Goal: Task Accomplishment & Management: Use online tool/utility

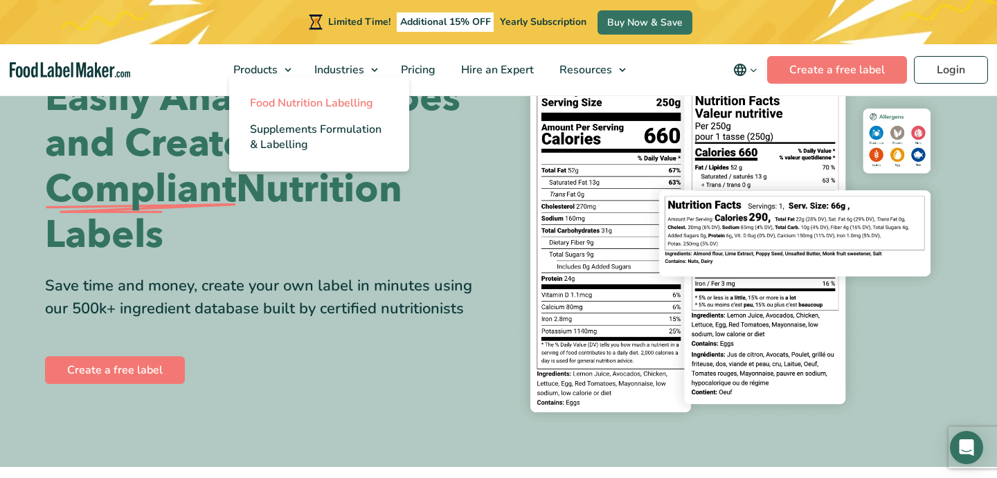
click at [283, 101] on span "Food Nutrition Labelling" at bounding box center [311, 103] width 123 height 15
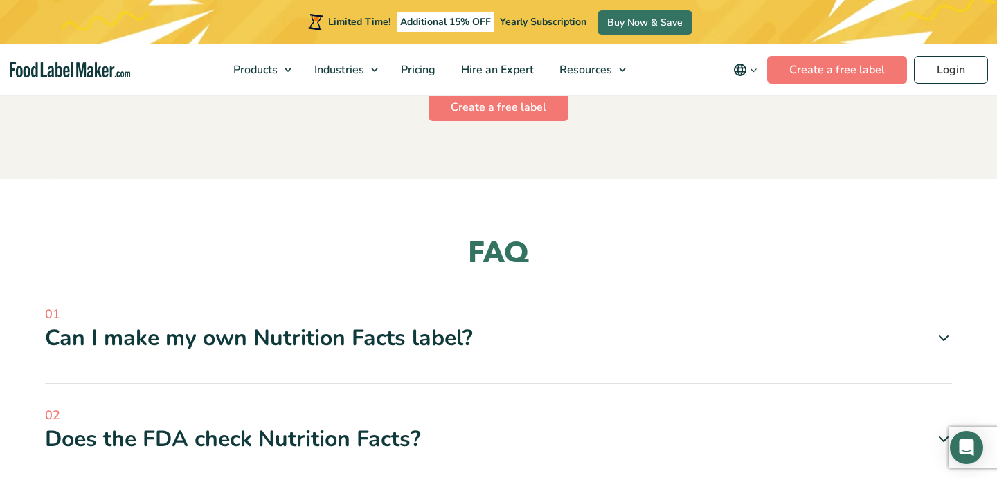
scroll to position [3902, 0]
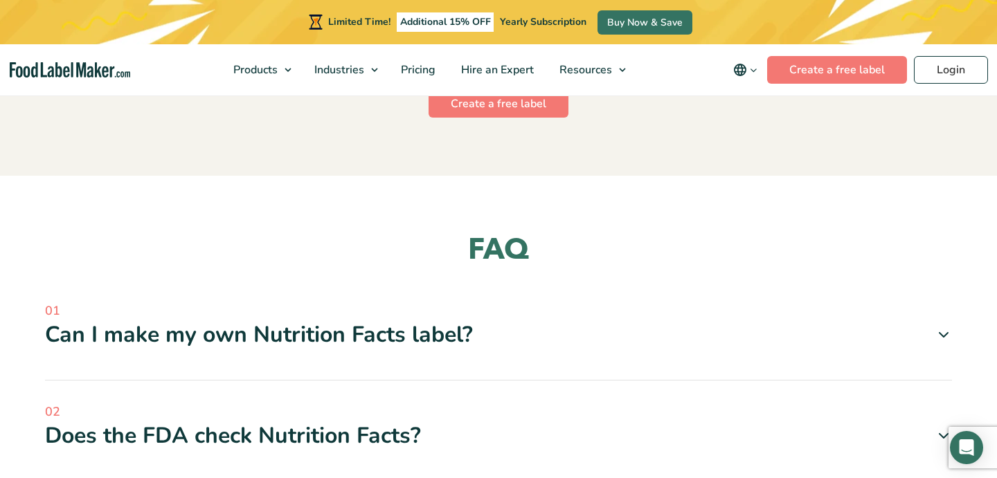
click at [103, 321] on div "Can I make my own Nutrition Facts label?" at bounding box center [498, 335] width 907 height 29
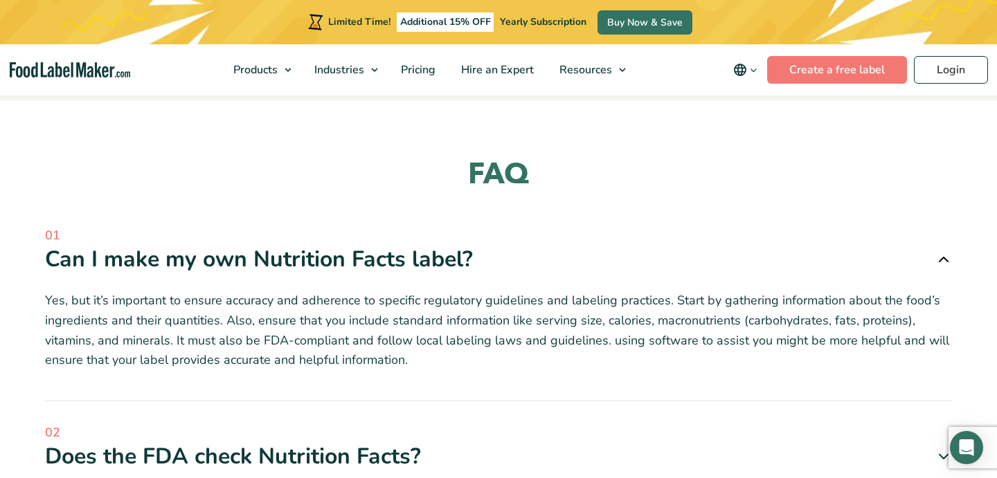
scroll to position [3987, 0]
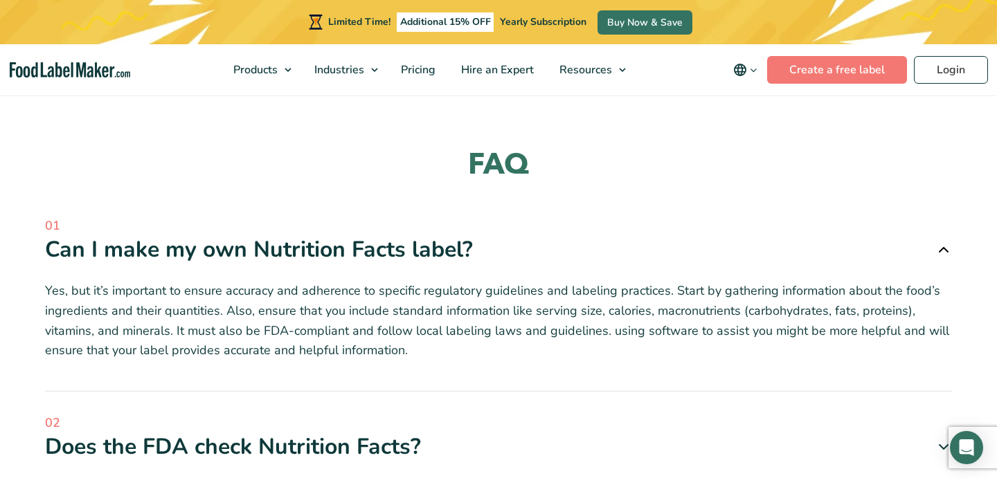
click at [233, 414] on span "02" at bounding box center [498, 423] width 907 height 19
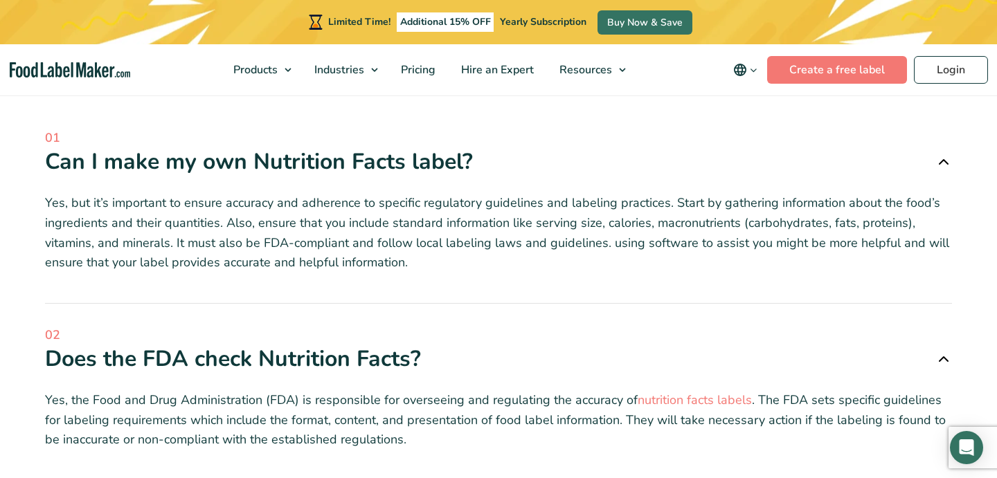
scroll to position [4077, 0]
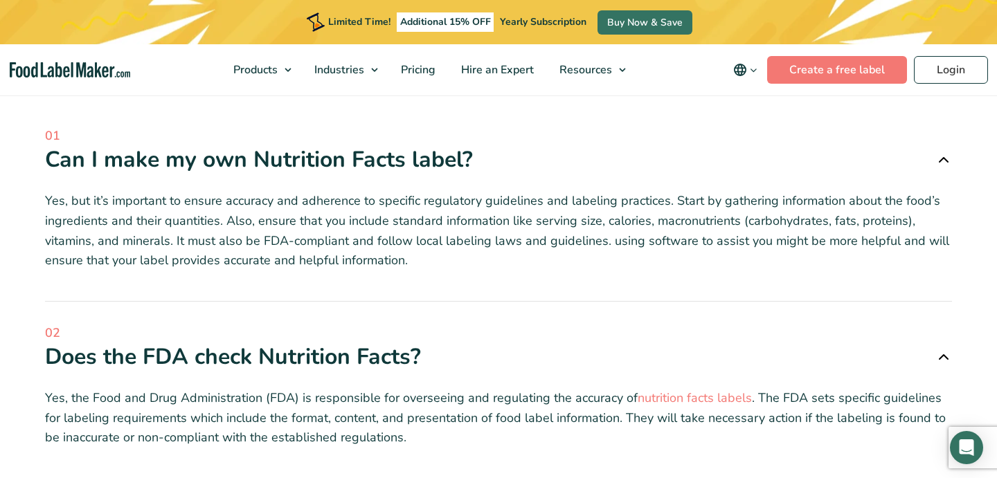
click at [432, 419] on div "02 Does the FDA check Nutrition Facts? Yes, the Food and Drug Administration (F…" at bounding box center [498, 401] width 907 height 155
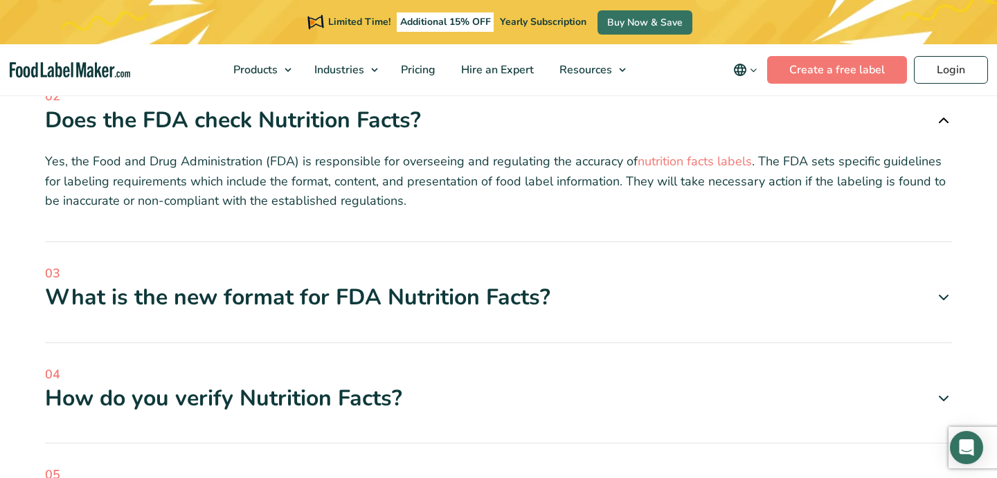
scroll to position [4317, 0]
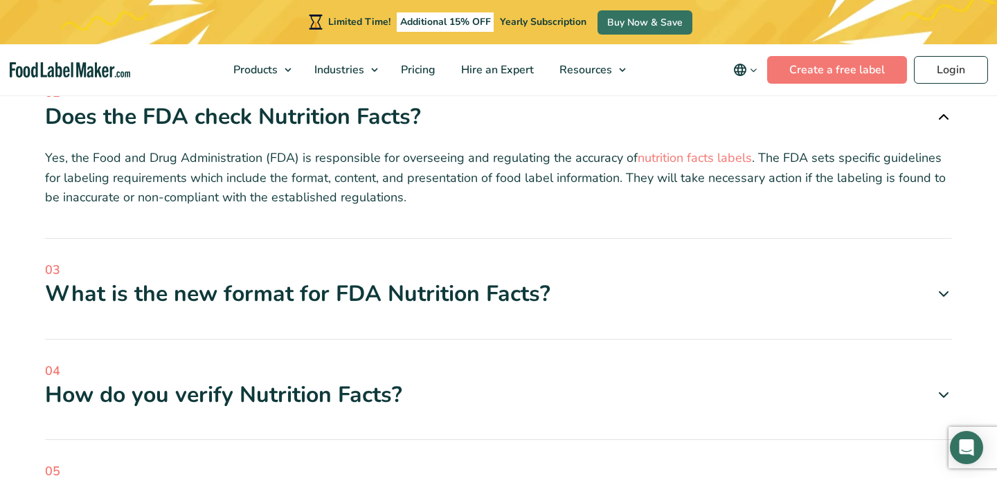
click at [433, 381] on div "How do you verify Nutrition Facts?" at bounding box center [498, 395] width 907 height 29
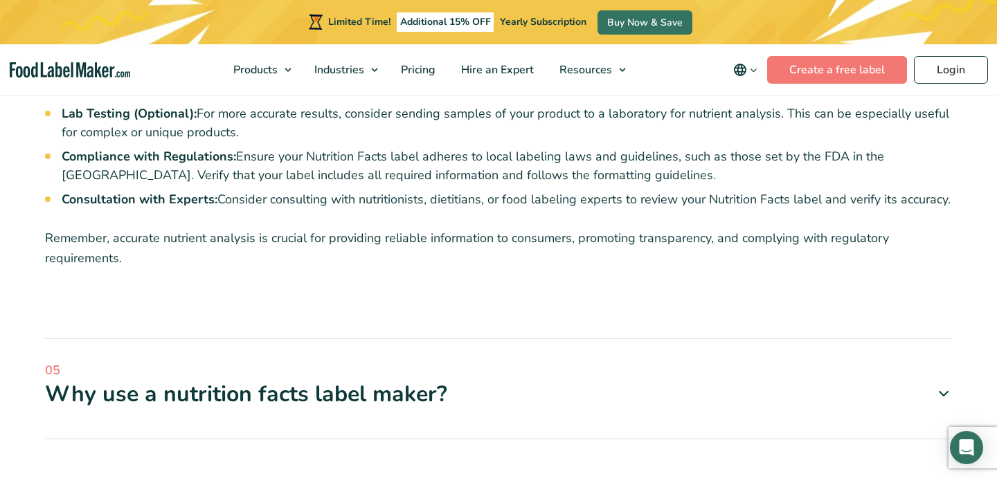
scroll to position [4833, 0]
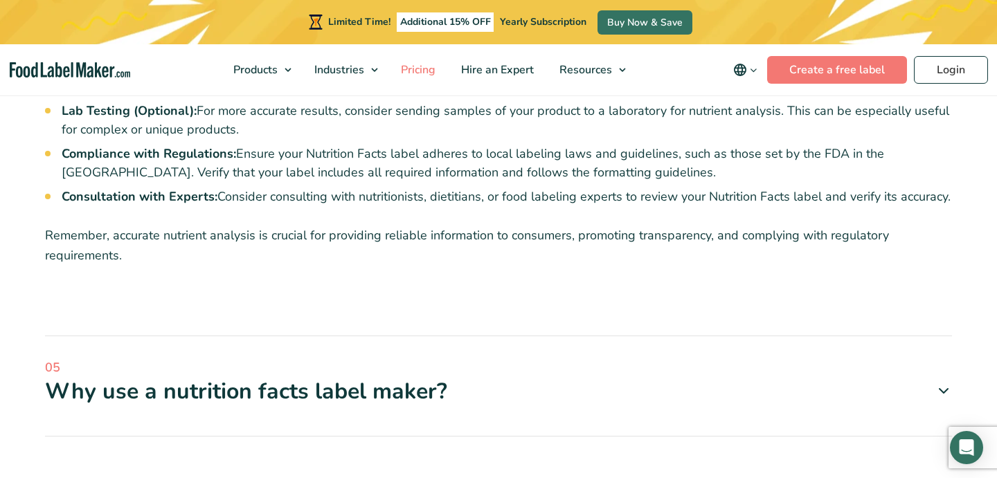
click at [419, 71] on span "Pricing" at bounding box center [417, 69] width 40 height 15
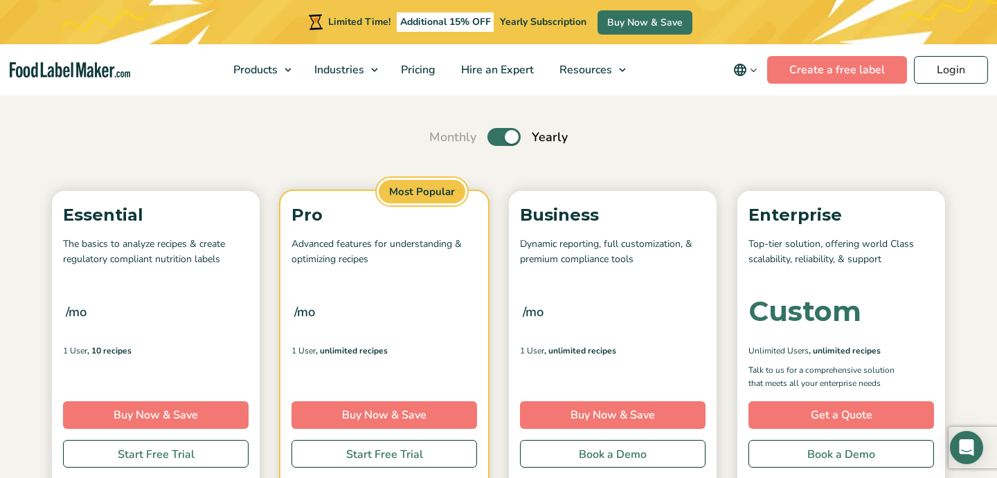
scroll to position [115, 0]
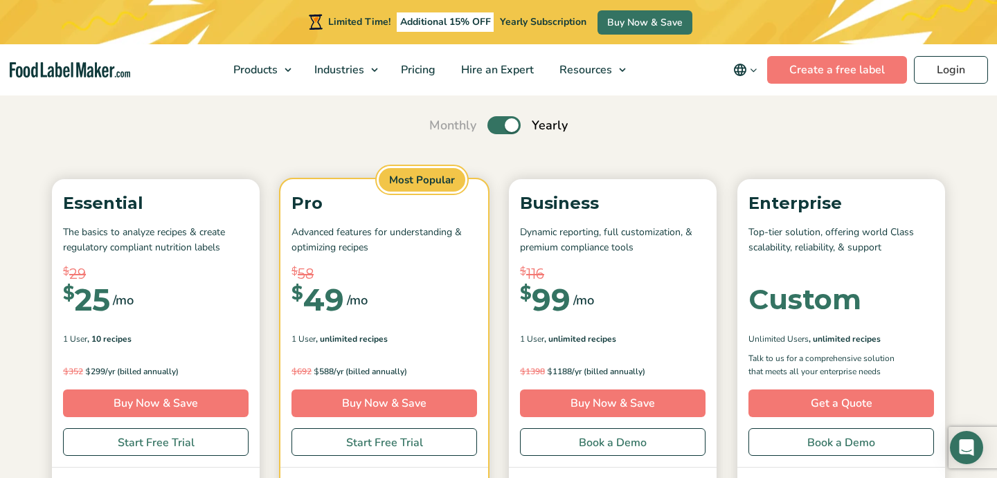
click at [499, 130] on label "Toggle" at bounding box center [503, 125] width 33 height 18
click at [441, 130] on input "Toggle" at bounding box center [436, 125] width 9 height 9
checkbox input "false"
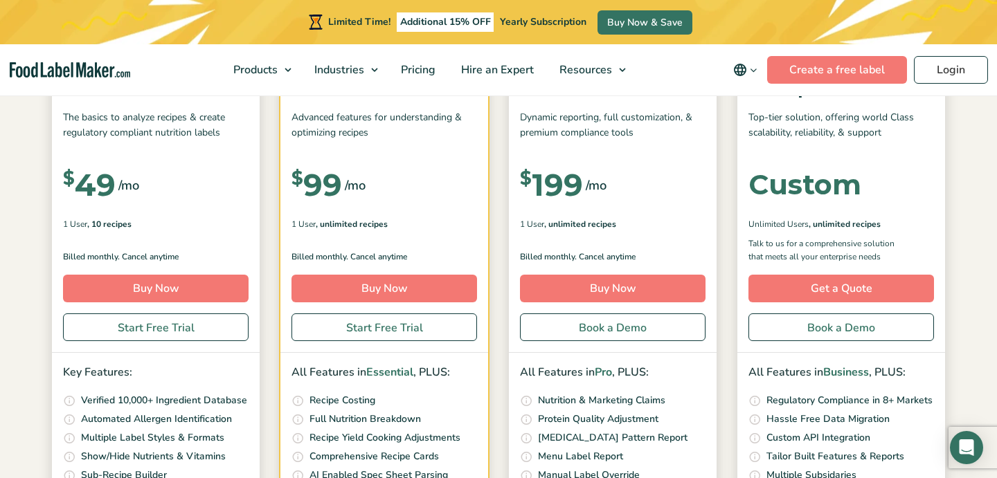
scroll to position [229, 0]
click at [132, 332] on link "Start Free Trial" at bounding box center [156, 328] width 186 height 28
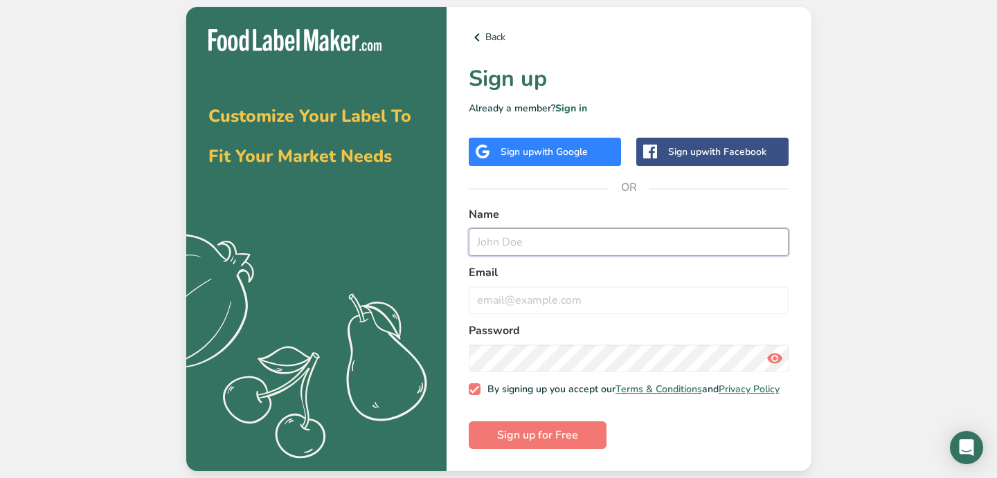
click at [564, 244] on input "text" at bounding box center [629, 242] width 321 height 28
type input "A"
type input "Mariah Brashear"
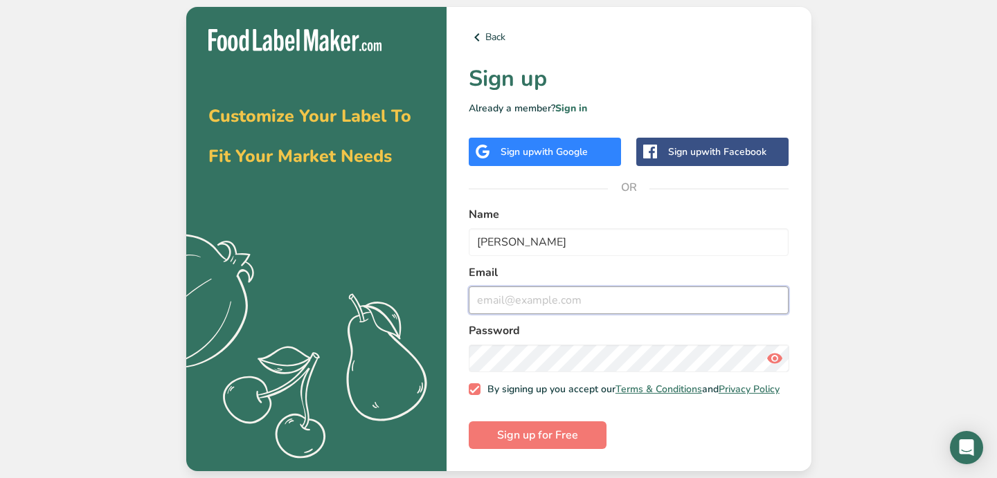
click at [561, 302] on input "email" at bounding box center [629, 301] width 321 height 28
type input "annambrashear@gmail.com"
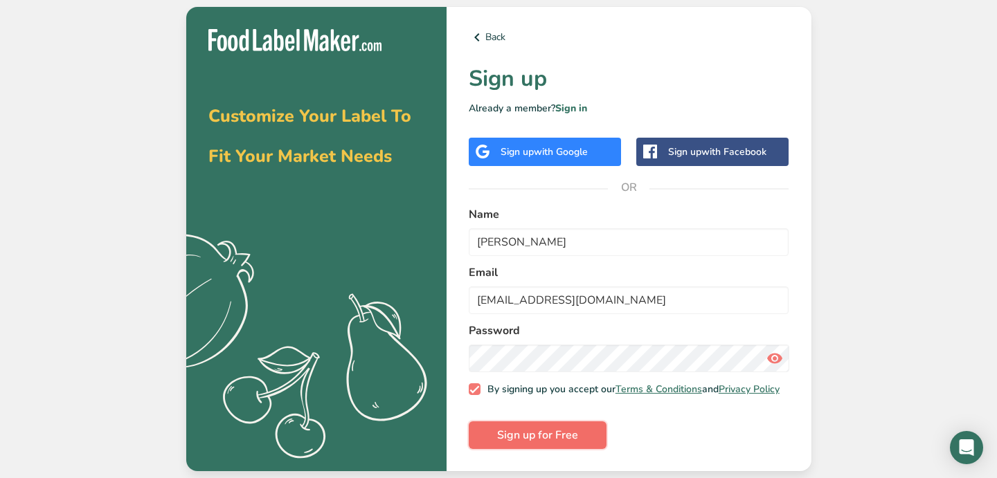
click at [520, 444] on span "Sign up for Free" at bounding box center [537, 435] width 81 height 17
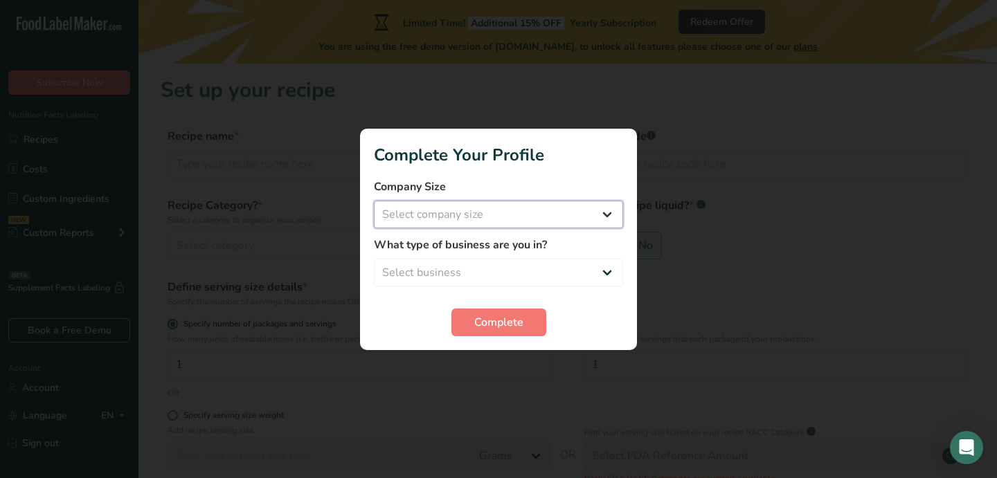
click at [577, 212] on select "Select company size Fewer than 10 Employees 10 to 50 Employees 51 to 500 Employ…" at bounding box center [498, 215] width 249 height 28
select select "1"
click at [374, 201] on select "Select company size Fewer than 10 Employees 10 to 50 Employees 51 to 500 Employ…" at bounding box center [498, 215] width 249 height 28
click at [539, 266] on select "Select business Packaged Food Manufacturer Restaurant & Cafe Bakery Meal Plans …" at bounding box center [498, 273] width 249 height 28
select select "2"
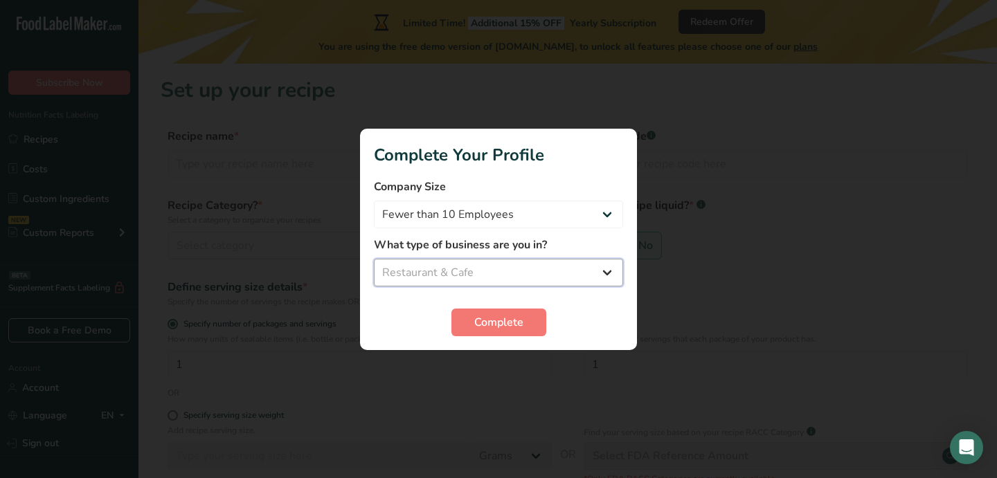
click at [374, 259] on select "Select business Packaged Food Manufacturer Restaurant & Cafe Bakery Meal Plans …" at bounding box center [498, 273] width 249 height 28
click at [520, 324] on span "Complete" at bounding box center [498, 322] width 49 height 17
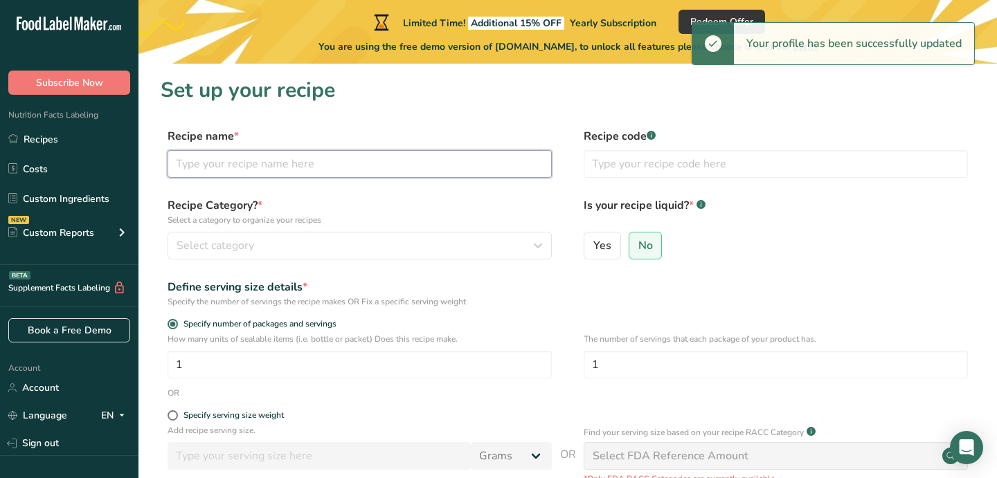
click at [289, 171] on input "text" at bounding box center [360, 164] width 384 height 28
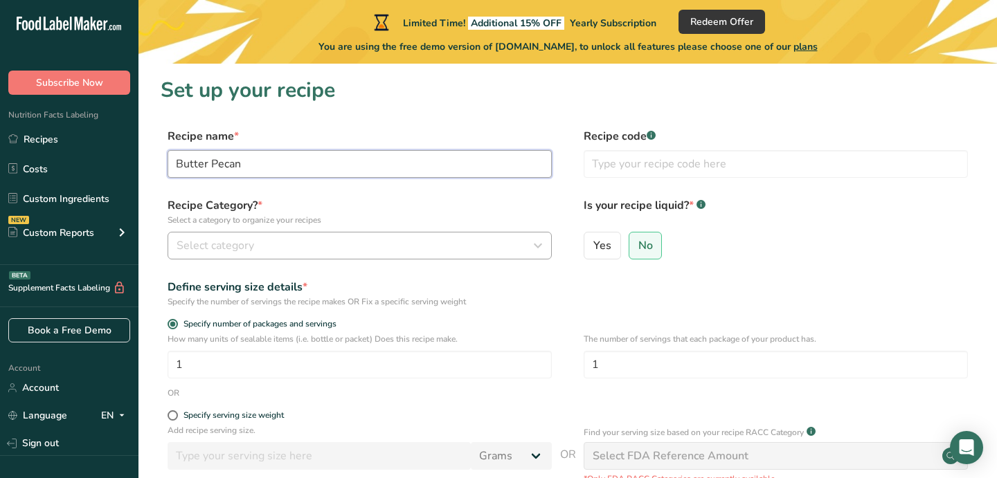
type input "Butter Pecan"
click at [272, 253] on div "Select category" at bounding box center [356, 245] width 358 height 17
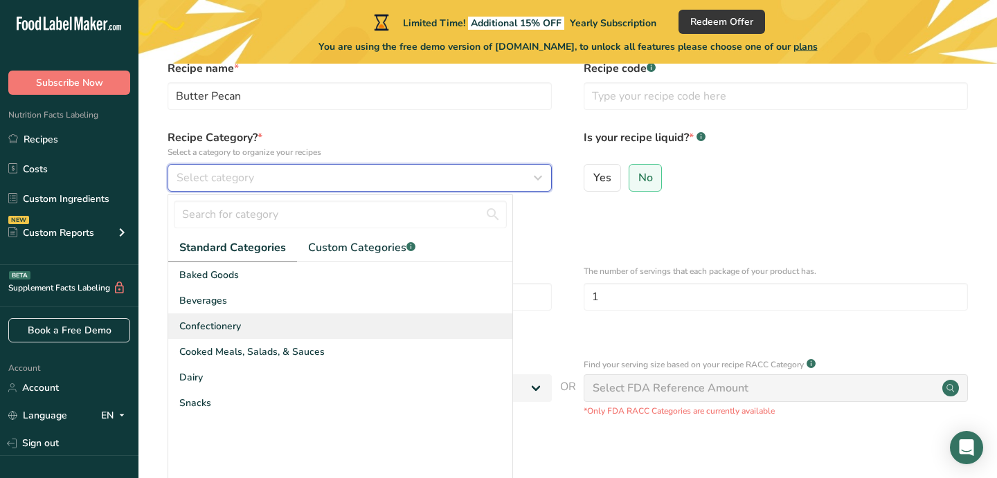
scroll to position [70, 0]
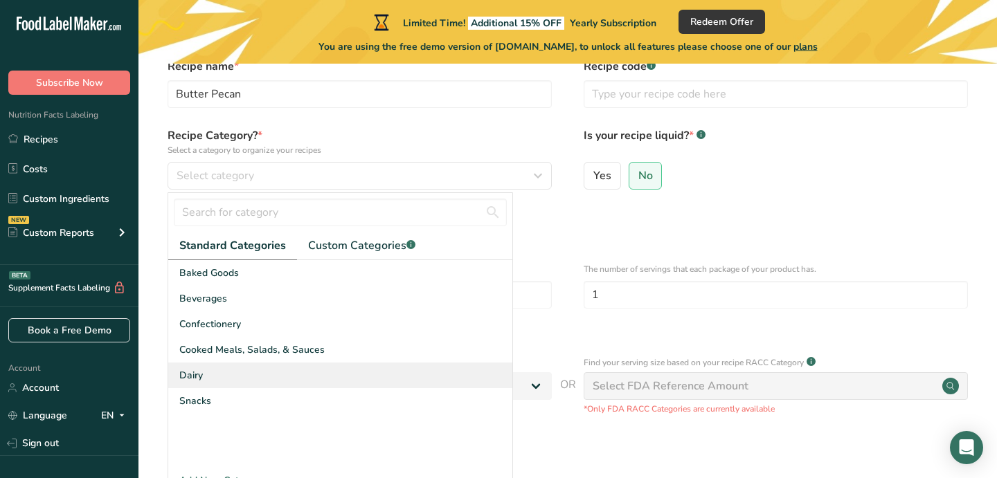
click at [201, 372] on span "Dairy" at bounding box center [191, 375] width 24 height 15
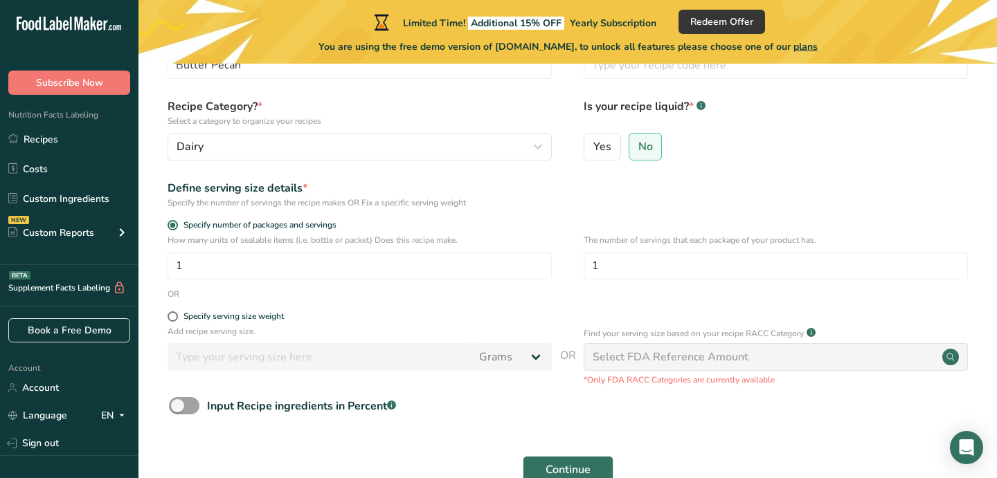
scroll to position [114, 0]
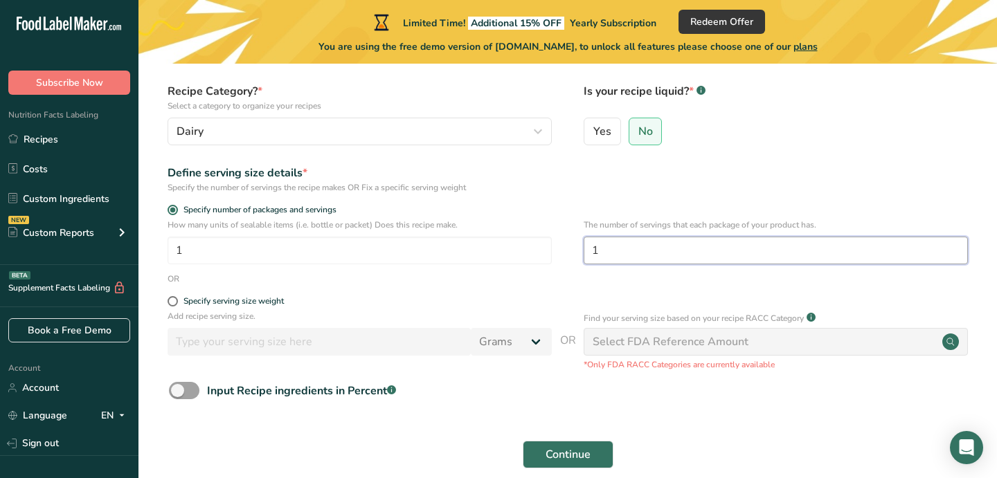
click at [613, 248] on input "1" at bounding box center [776, 251] width 384 height 28
type input "4"
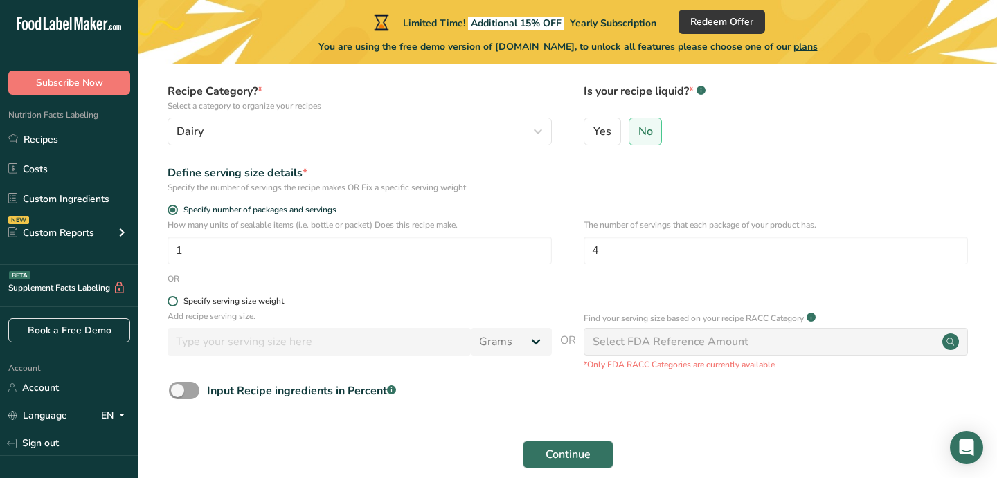
click at [370, 303] on label "Specify serving size weight" at bounding box center [360, 301] width 384 height 10
click at [177, 303] on input "Specify serving size weight" at bounding box center [172, 301] width 9 height 9
radio input "true"
radio input "false"
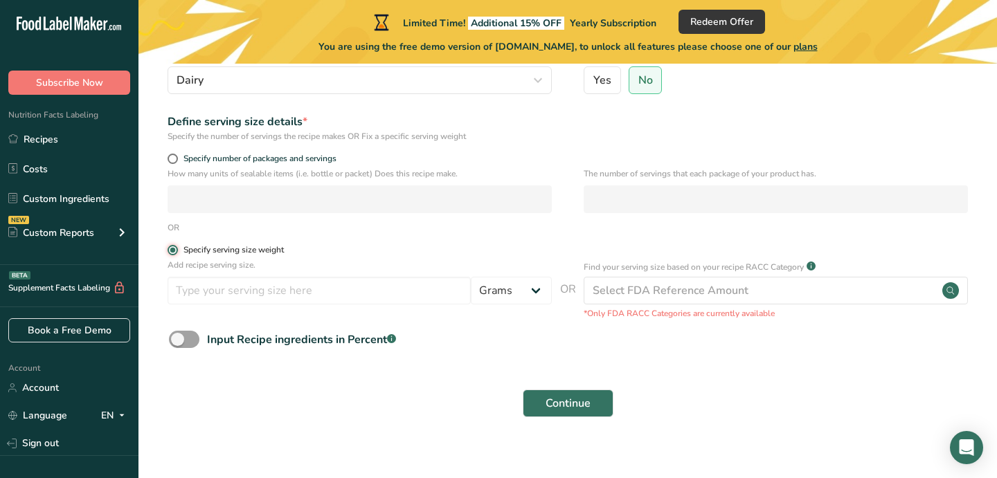
scroll to position [179, 0]
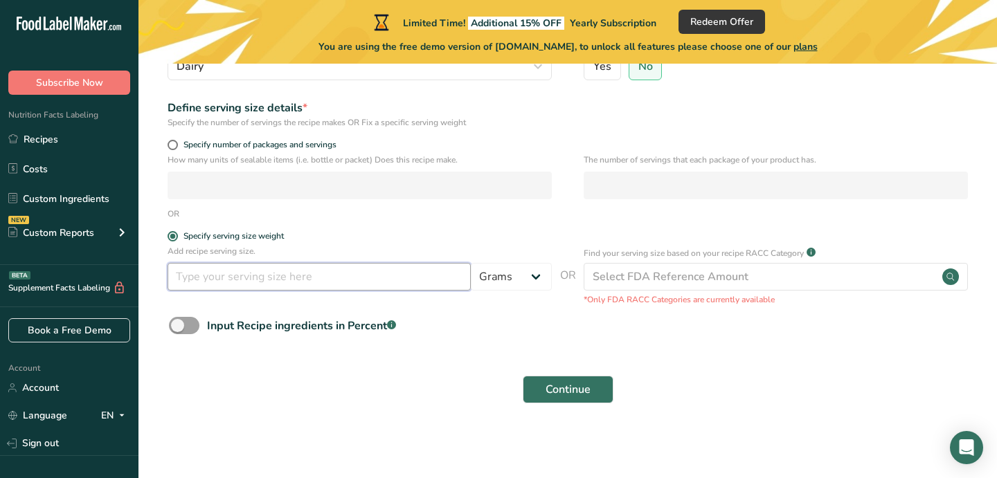
click at [290, 286] on input "number" at bounding box center [319, 277] width 303 height 28
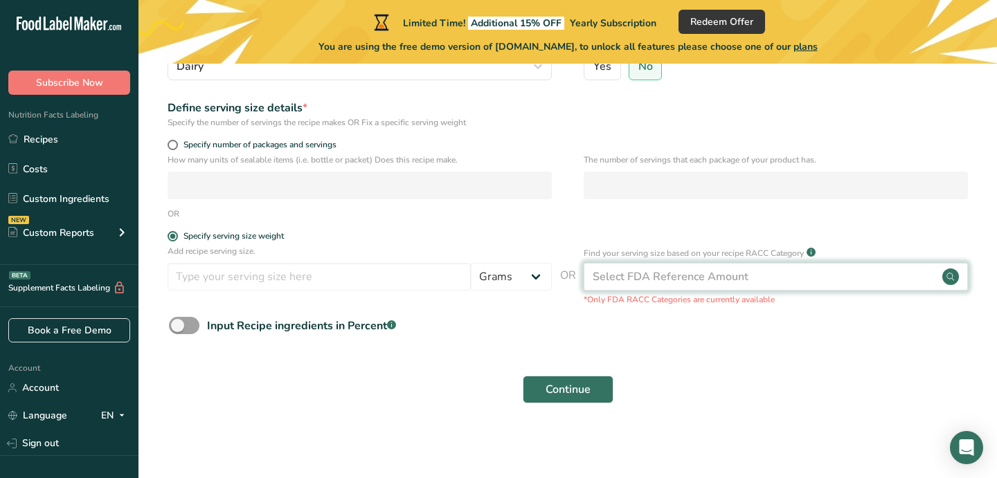
click at [639, 278] on div "Select FDA Reference Amount" at bounding box center [671, 277] width 156 height 17
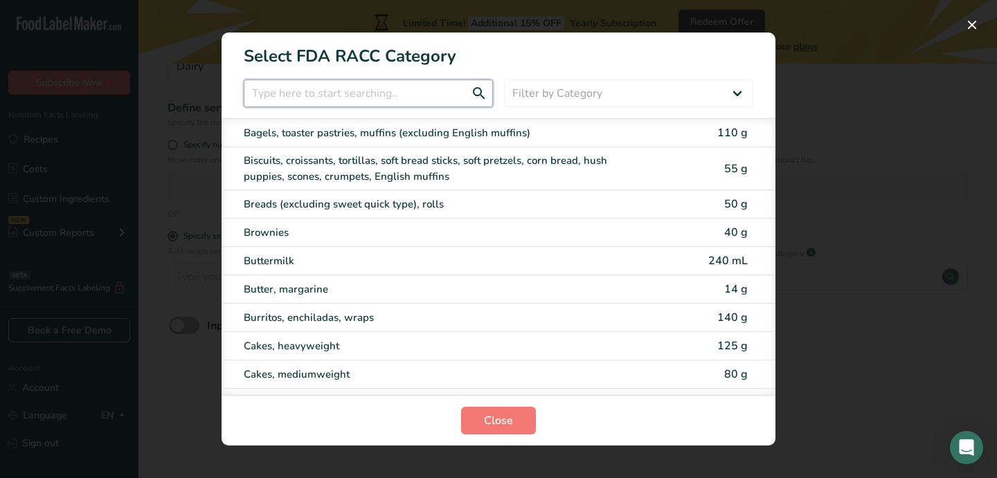
click at [376, 94] on input "RACC Category Selection Modal" at bounding box center [368, 94] width 249 height 28
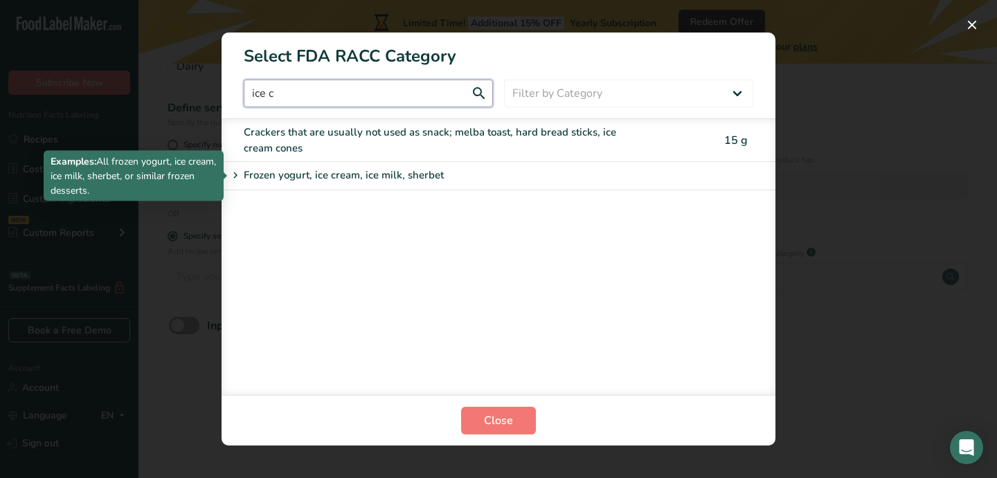
type input "ice c"
click at [238, 177] on icon "RACC Category Selection Modal" at bounding box center [235, 175] width 12 height 19
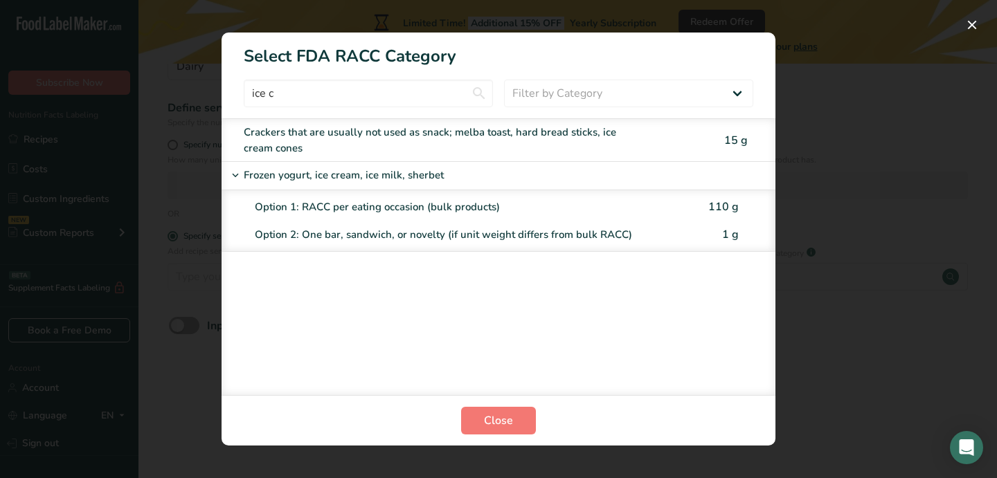
click at [336, 206] on div "Option 1: RACC per eating occasion (bulk products)" at bounding box center [476, 207] width 442 height 16
type input "110"
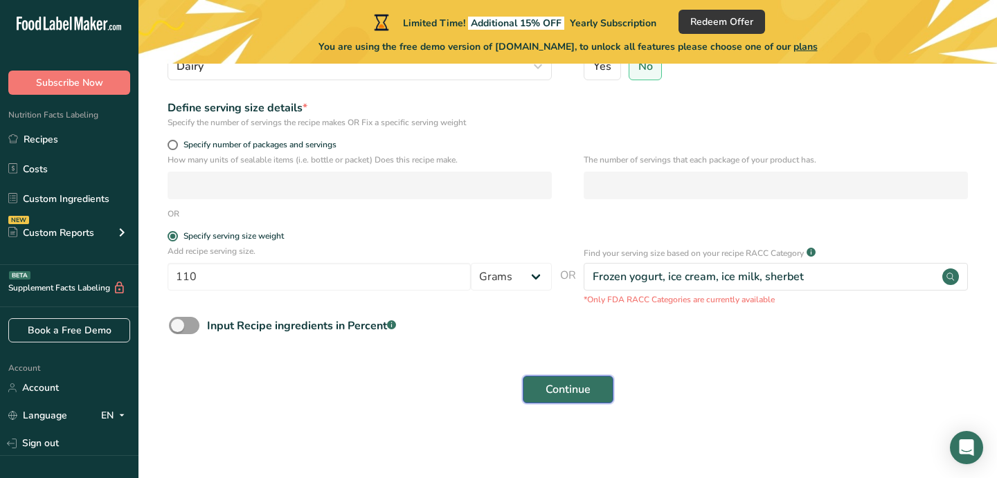
click at [560, 398] on button "Continue" at bounding box center [568, 390] width 91 height 28
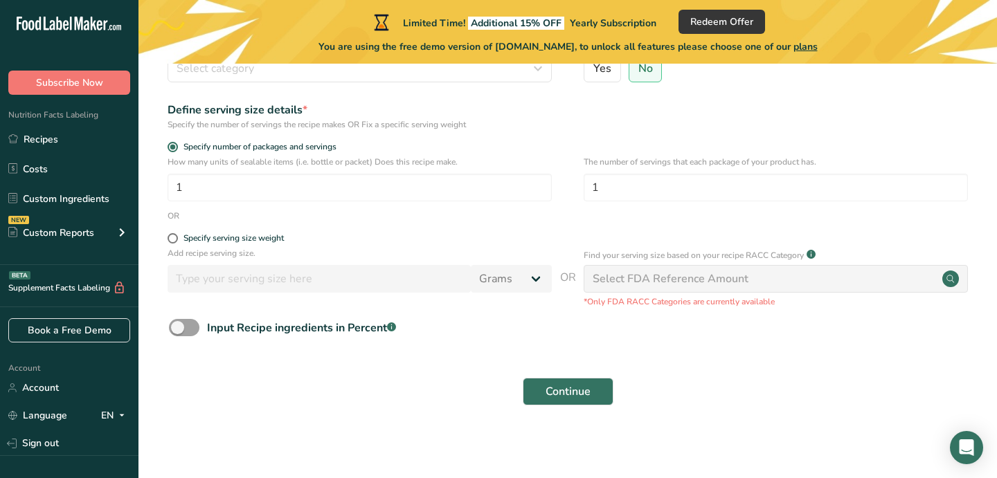
scroll to position [179, 0]
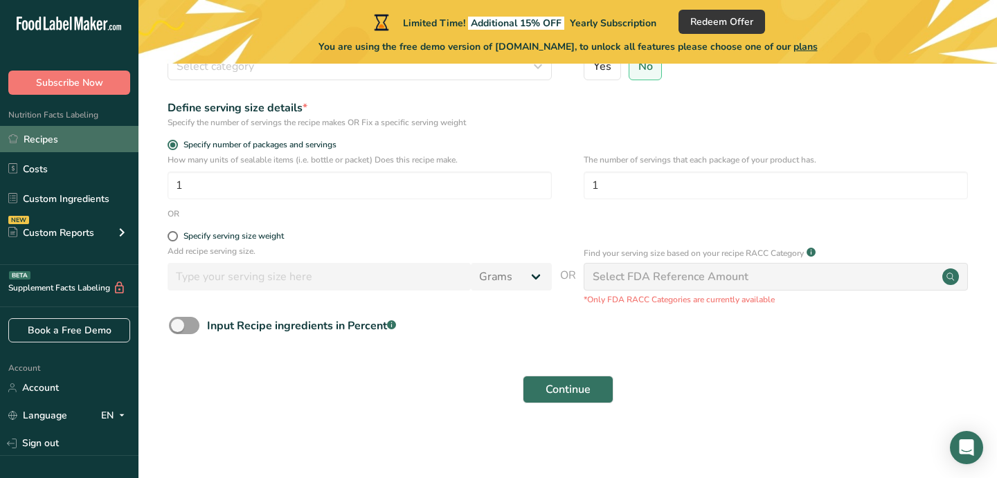
click at [42, 141] on link "Recipes" at bounding box center [69, 139] width 138 height 26
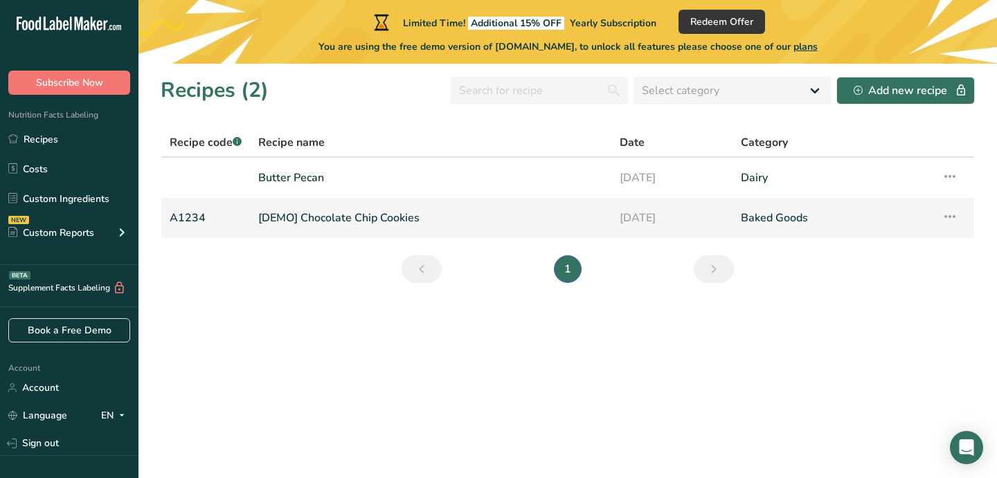
click at [317, 221] on link "[DEMO] Chocolate Chip Cookies" at bounding box center [430, 218] width 345 height 29
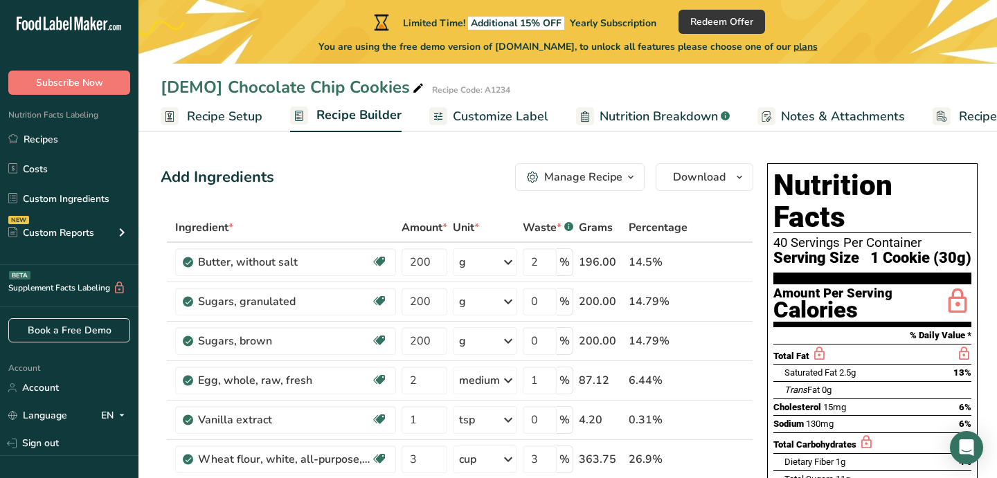
click at [207, 114] on span "Recipe Setup" at bounding box center [224, 116] width 75 height 19
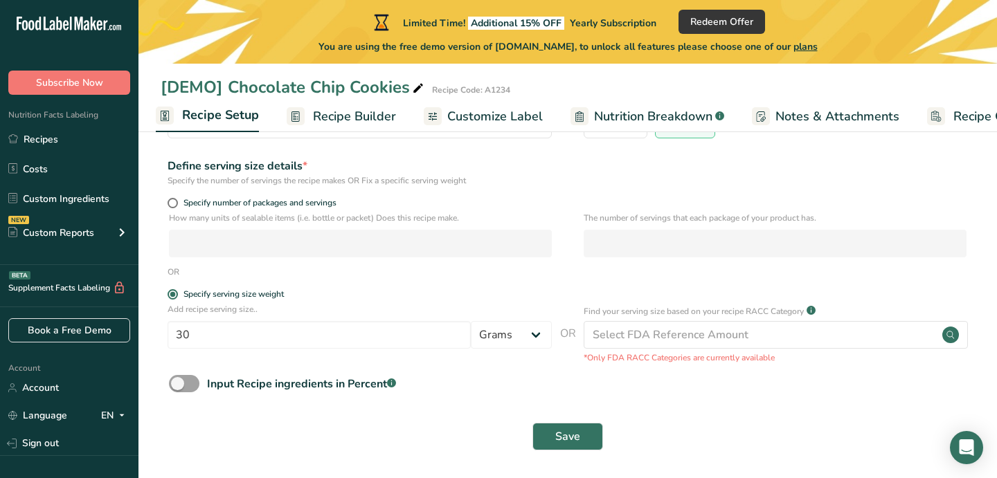
scroll to position [159, 0]
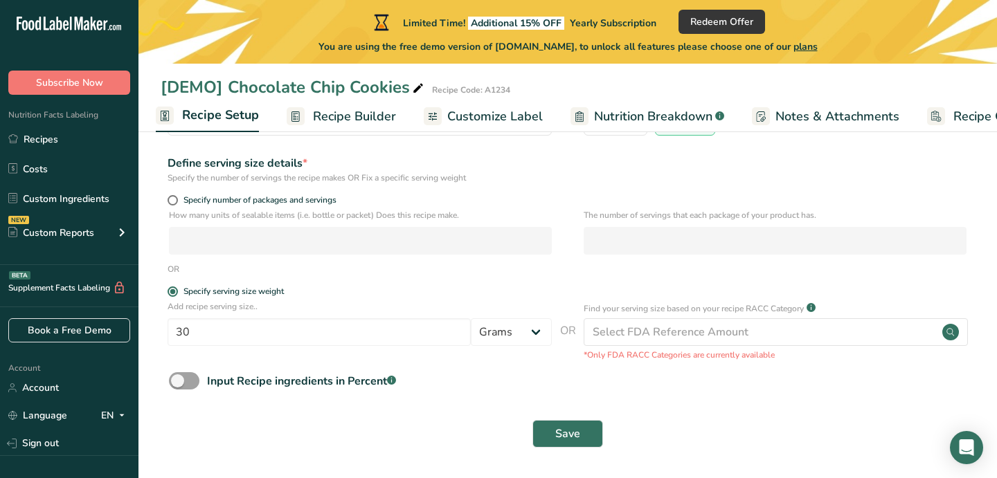
click at [332, 119] on span "Recipe Builder" at bounding box center [354, 116] width 83 height 19
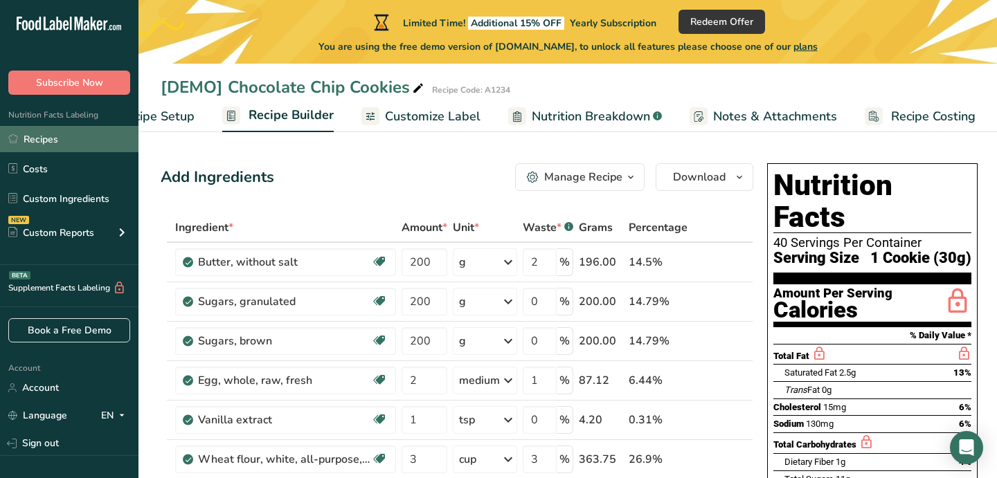
click at [51, 145] on link "Recipes" at bounding box center [69, 139] width 138 height 26
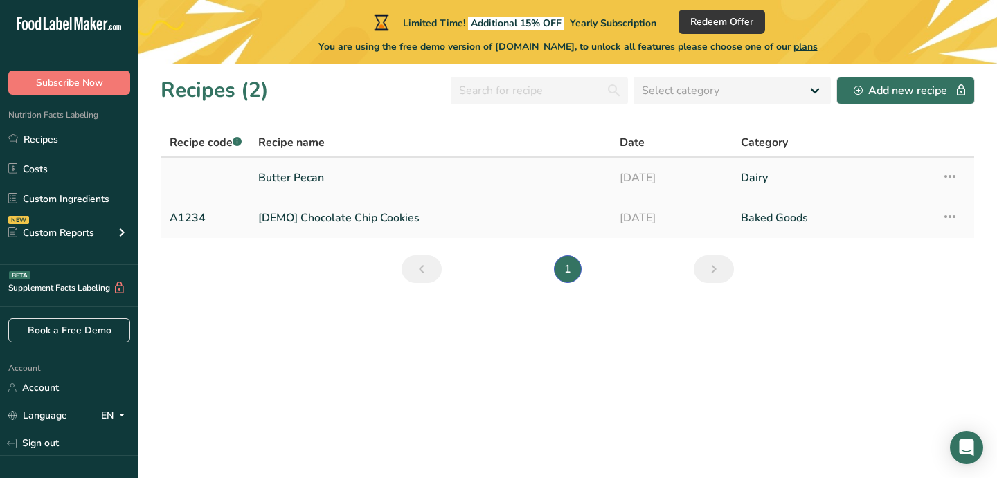
click at [293, 171] on link "Butter Pecan" at bounding box center [430, 177] width 345 height 29
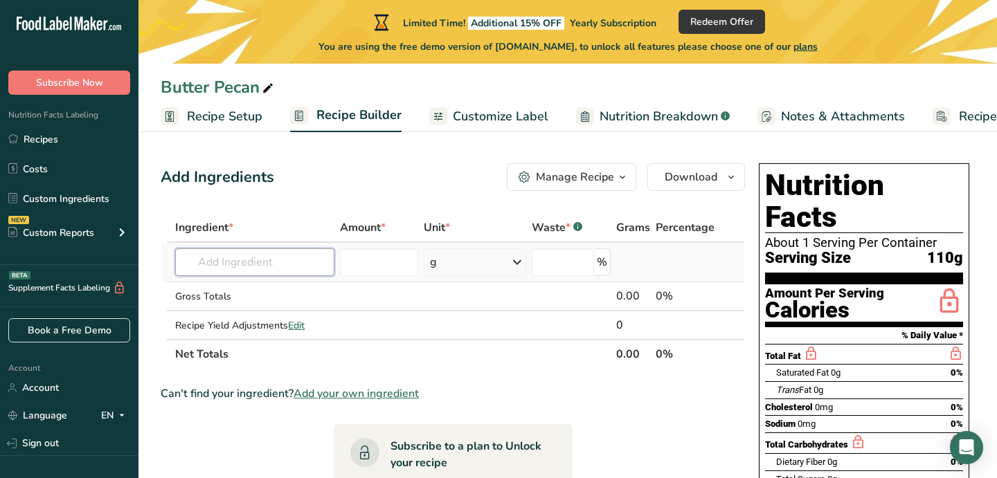
click at [251, 262] on input "text" at bounding box center [254, 263] width 159 height 28
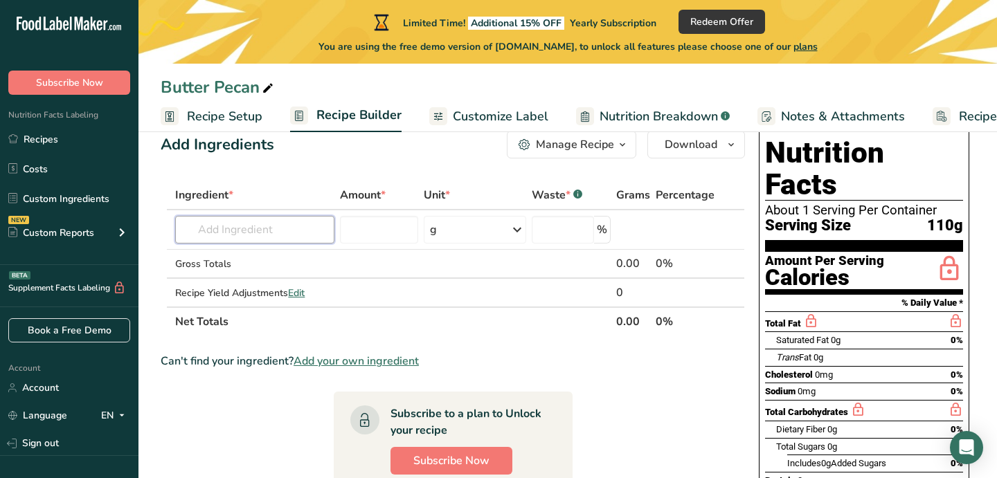
scroll to position [31, 0]
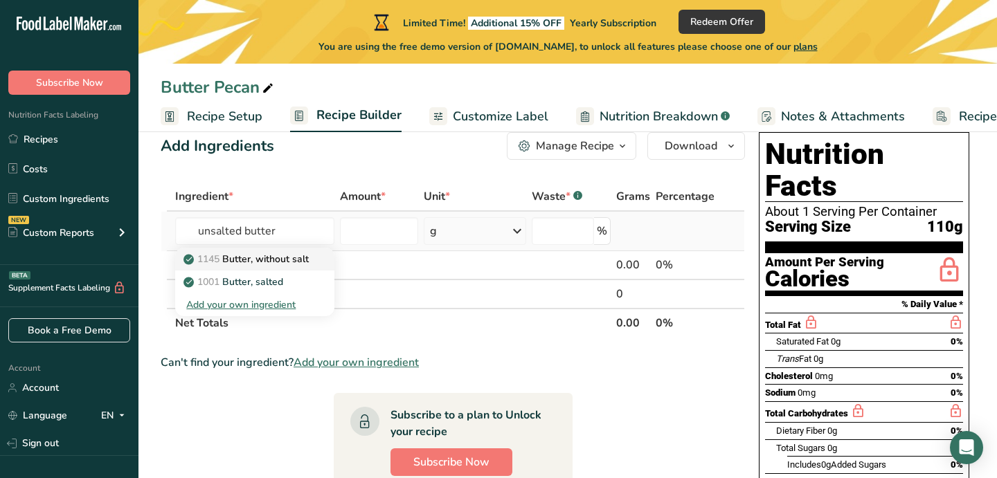
click at [258, 257] on p "1145 Butter, without salt" at bounding box center [247, 259] width 123 height 15
type input "Butter, without salt"
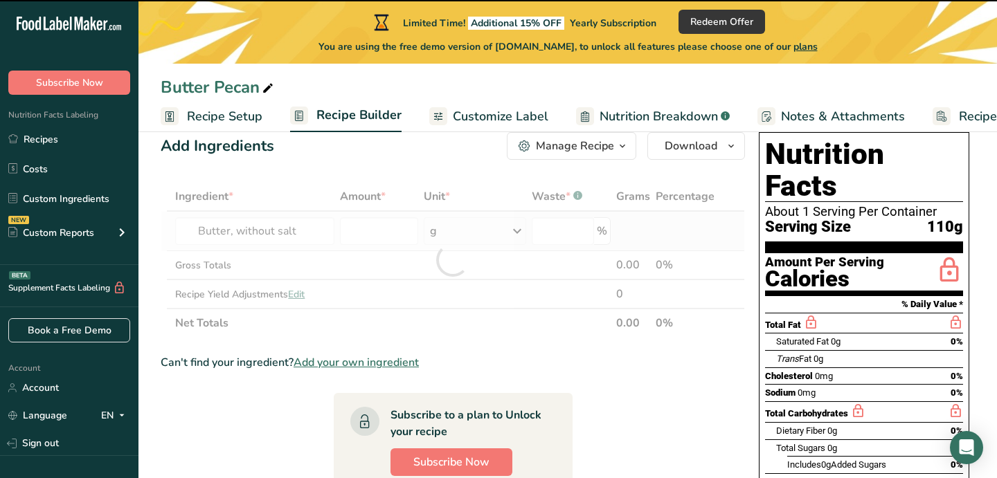
type input "0"
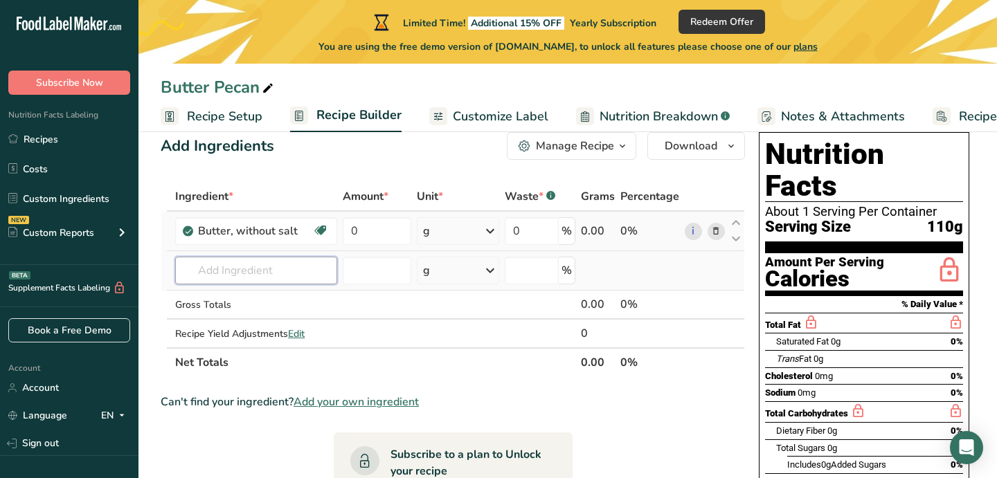
click at [228, 274] on input "text" at bounding box center [255, 271] width 161 height 28
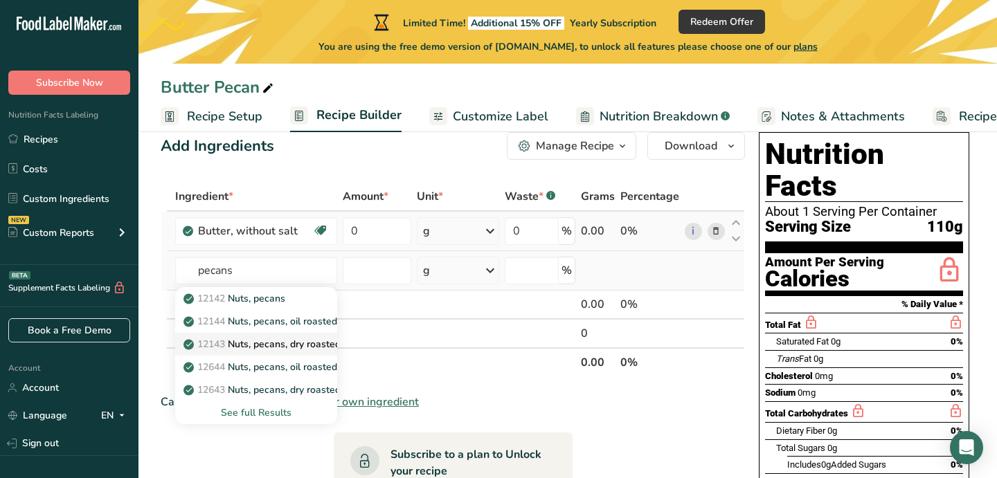
click at [264, 348] on p "12143 Nuts, pecans, dry roasted, without salt added" at bounding box center [307, 344] width 243 height 15
type input "Nuts, pecans, dry roasted, without salt added"
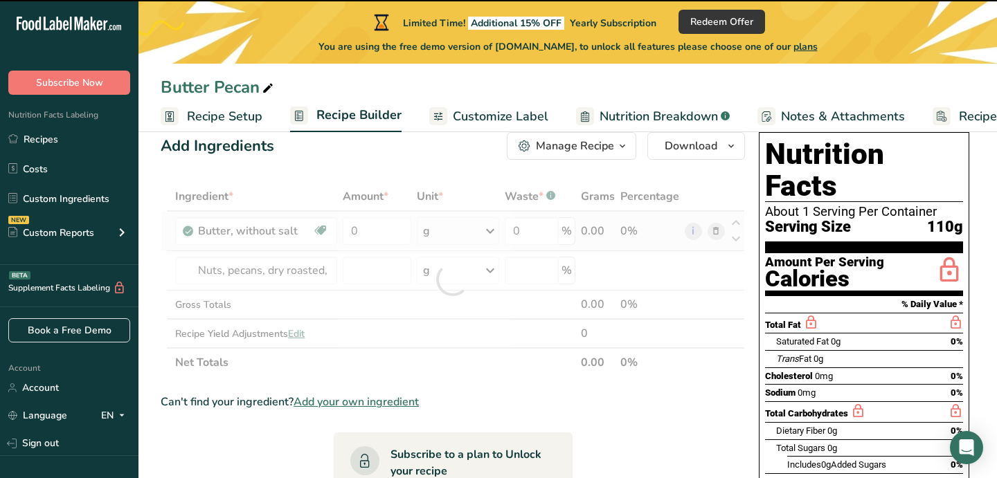
type input "0"
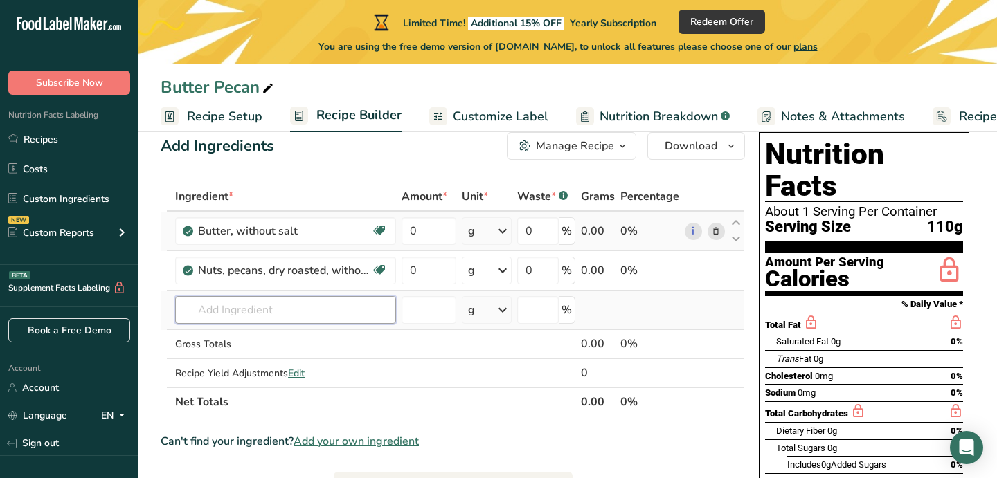
click at [235, 313] on input "text" at bounding box center [285, 310] width 221 height 28
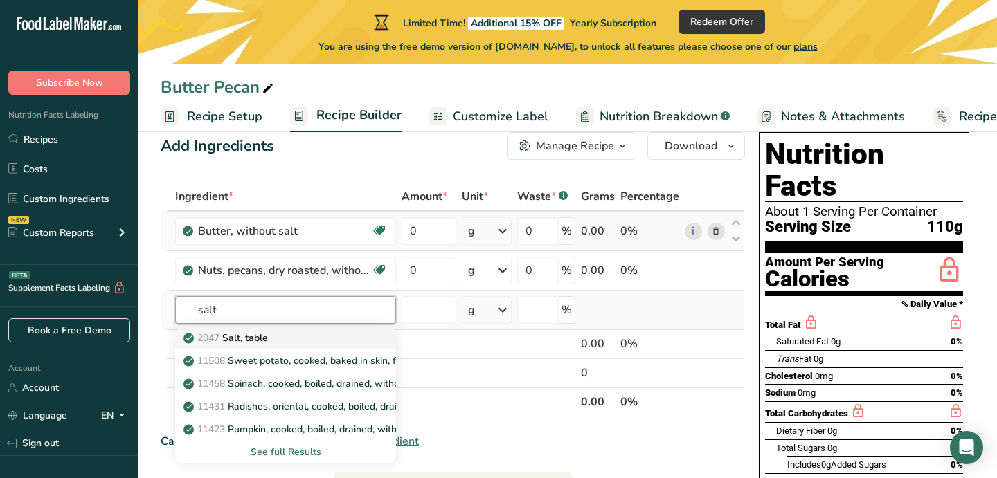
type input "salt"
click at [237, 336] on p "2047 Salt, table" at bounding box center [227, 338] width 82 height 15
type input "Salt, table"
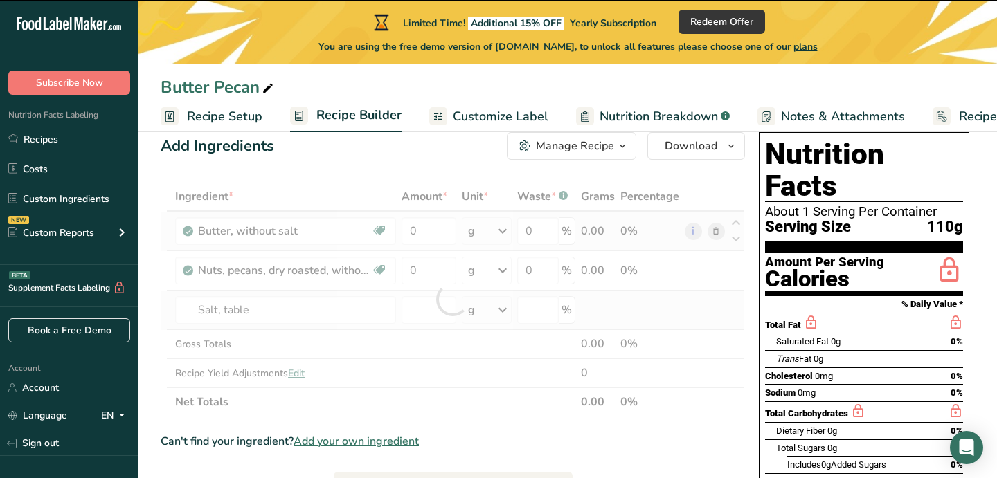
type input "0"
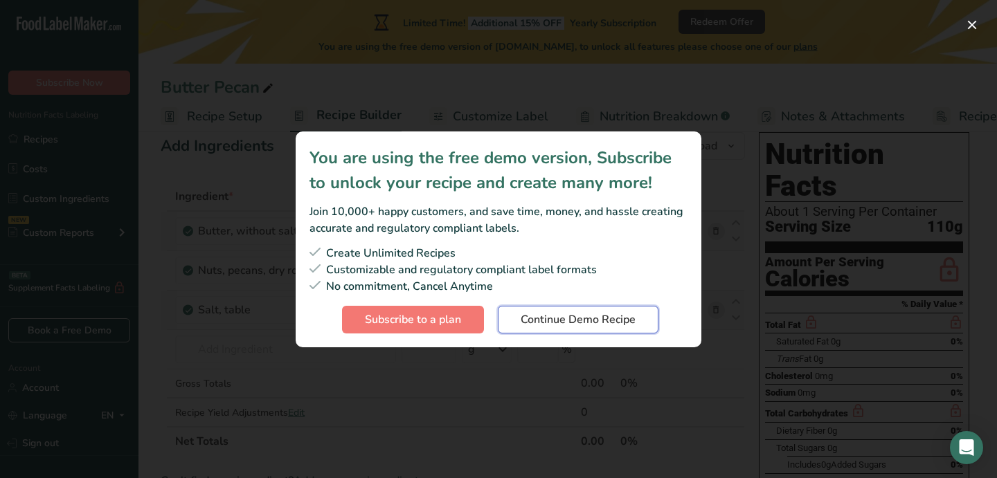
click at [566, 316] on span "Continue Demo Recipe" at bounding box center [578, 320] width 115 height 17
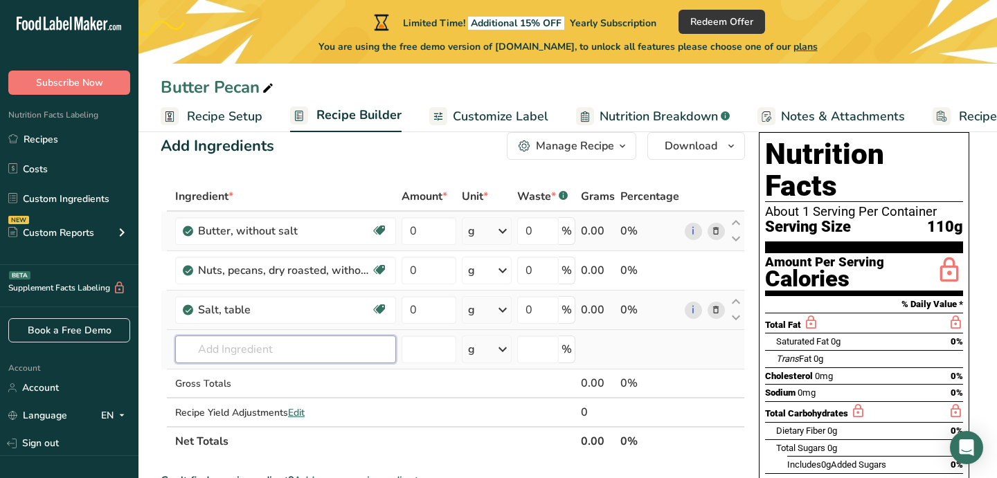
click at [221, 356] on input "text" at bounding box center [285, 350] width 221 height 28
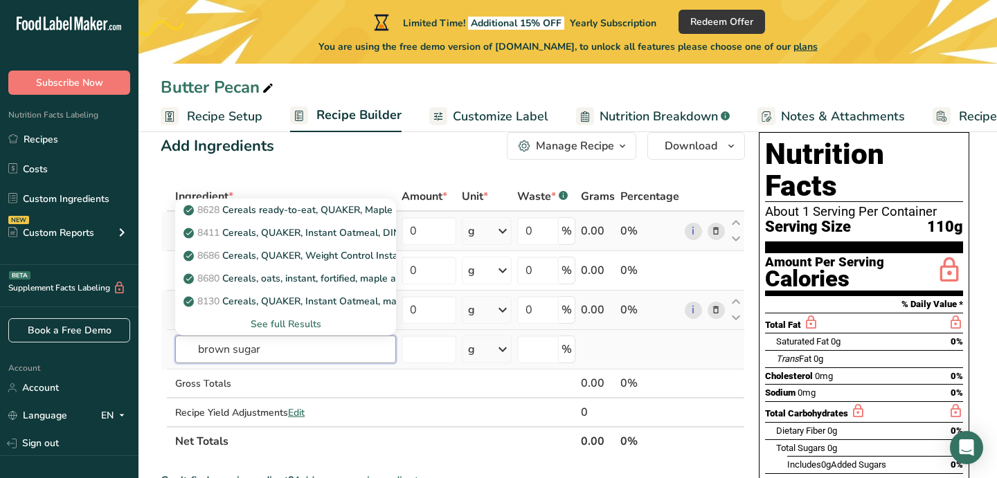
type input "brown sugar"
click at [286, 323] on div "See full Results" at bounding box center [285, 324] width 199 height 15
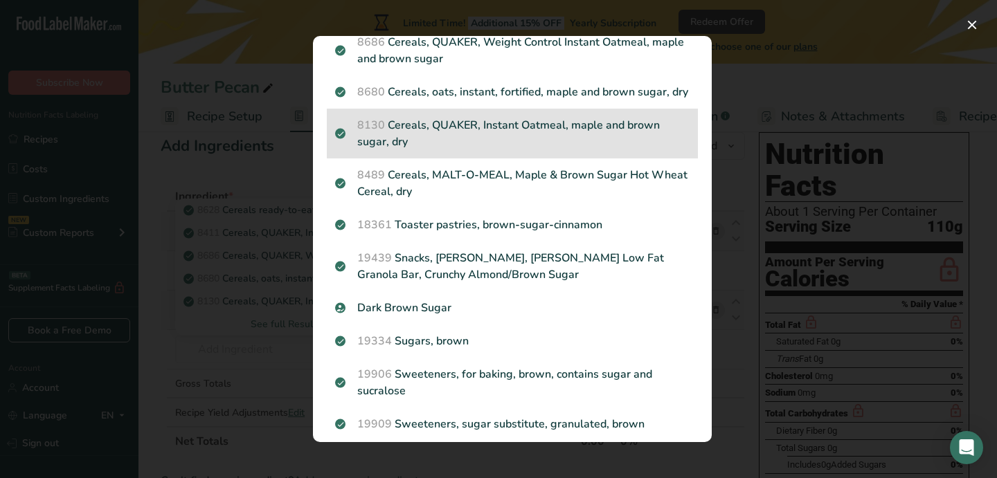
scroll to position [164, 0]
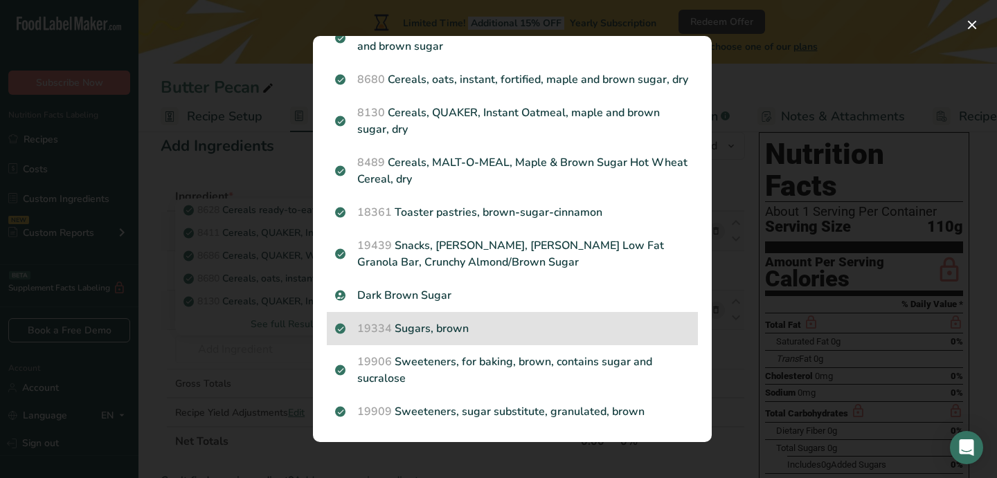
click at [465, 332] on p "19334 Sugars, brown" at bounding box center [512, 329] width 354 height 17
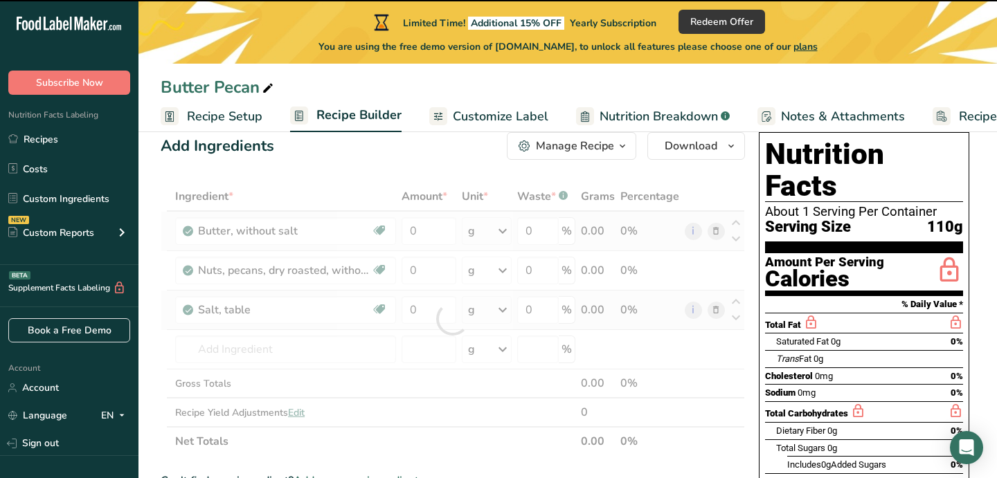
type input "0"
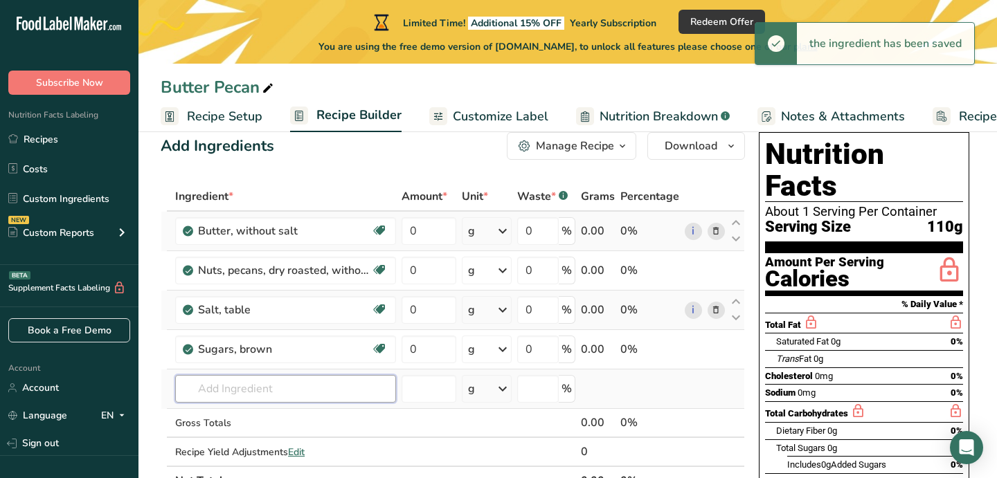
click at [265, 386] on input "text" at bounding box center [285, 389] width 221 height 28
